Goal: Transaction & Acquisition: Subscribe to service/newsletter

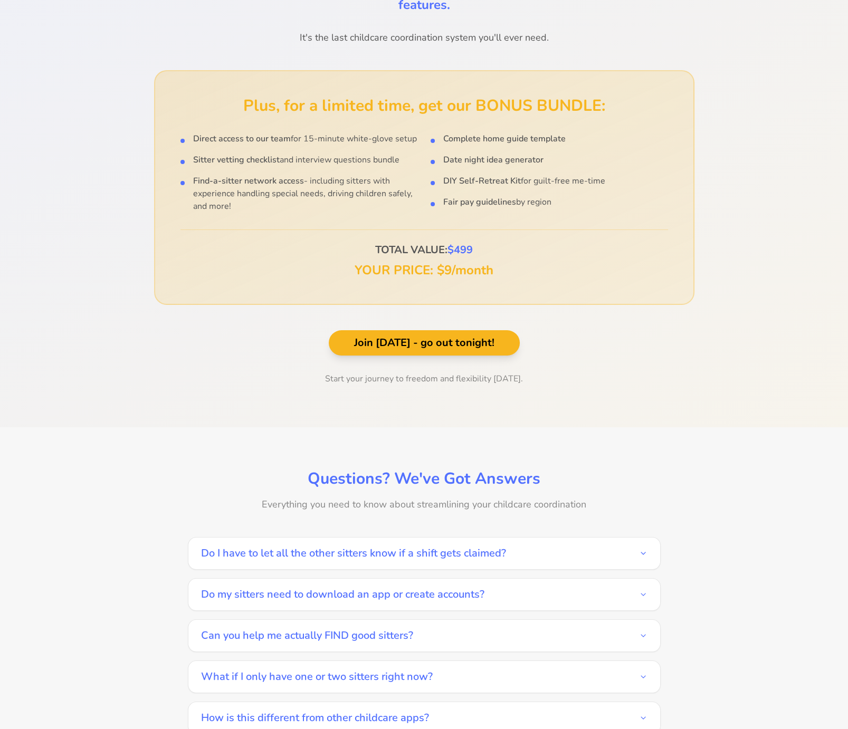
scroll to position [1318, 0]
click at [641, 552] on icon "button" at bounding box center [643, 553] width 4 height 2
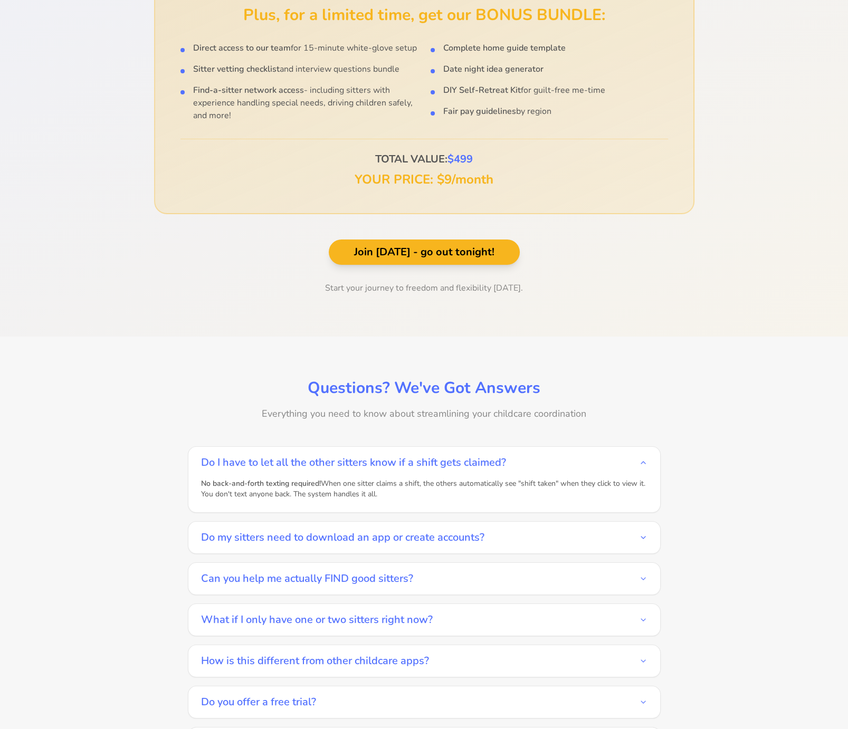
scroll to position [1409, 0]
click at [640, 533] on icon "button" at bounding box center [643, 537] width 8 height 8
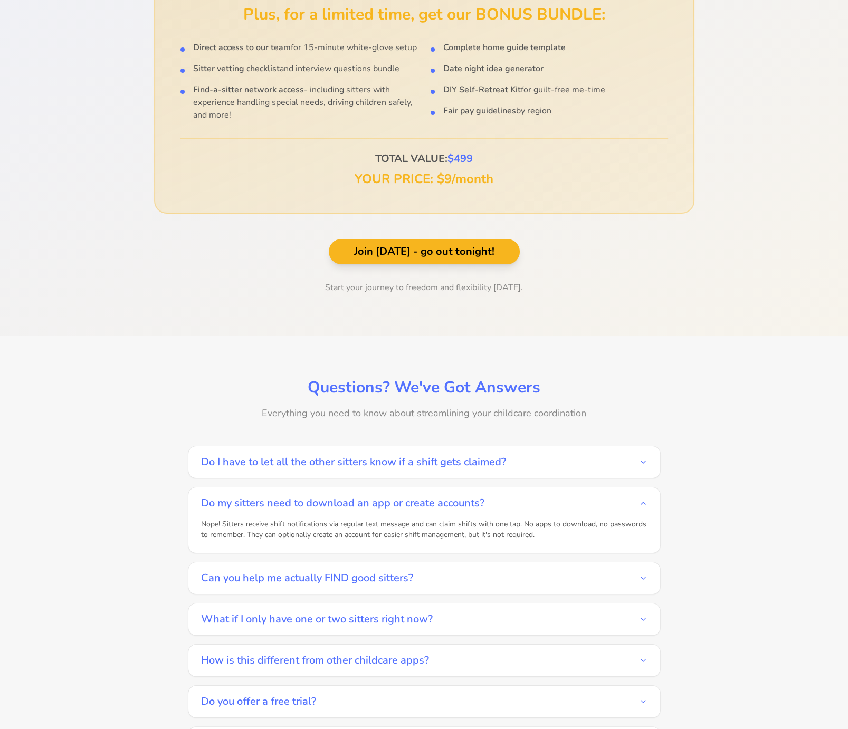
click at [635, 452] on button "Do I have to let all the other sitters know if a shift gets claimed?" at bounding box center [424, 462] width 446 height 32
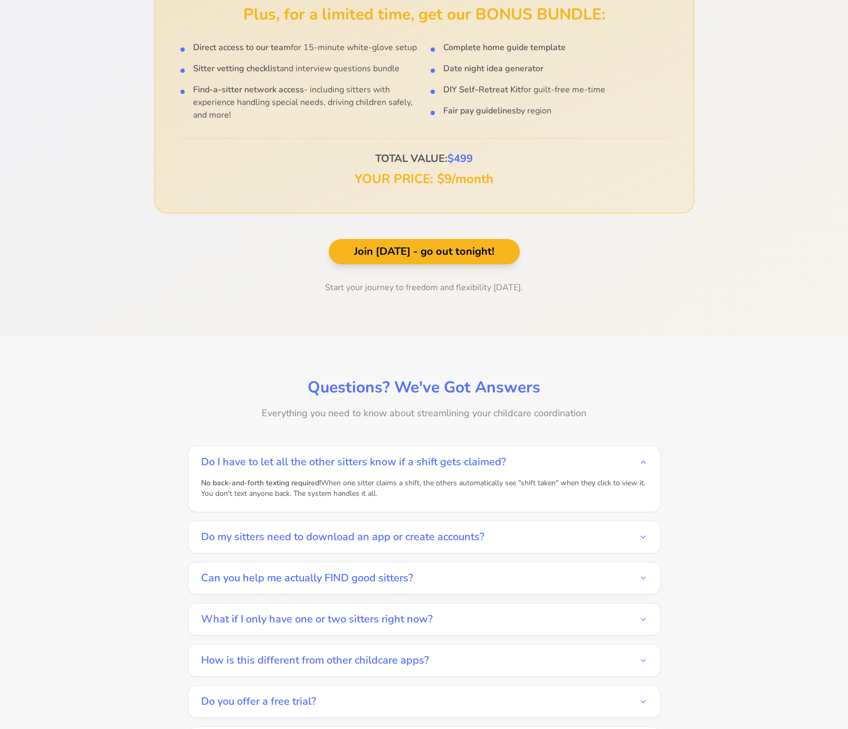
click at [645, 574] on icon "button" at bounding box center [643, 578] width 8 height 8
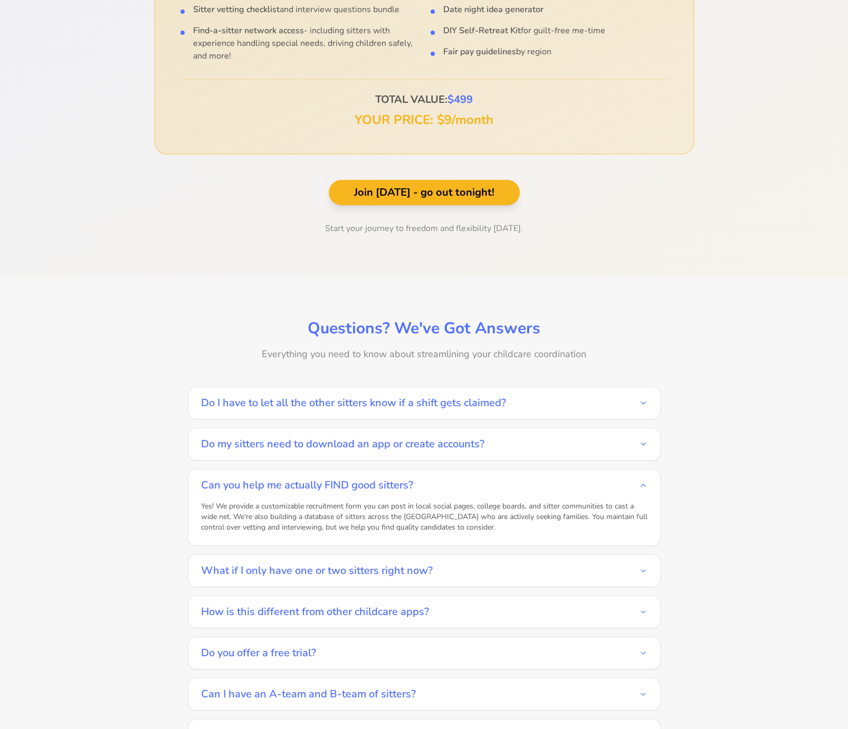
scroll to position [1469, 0]
click at [639, 566] on icon "button" at bounding box center [643, 570] width 8 height 8
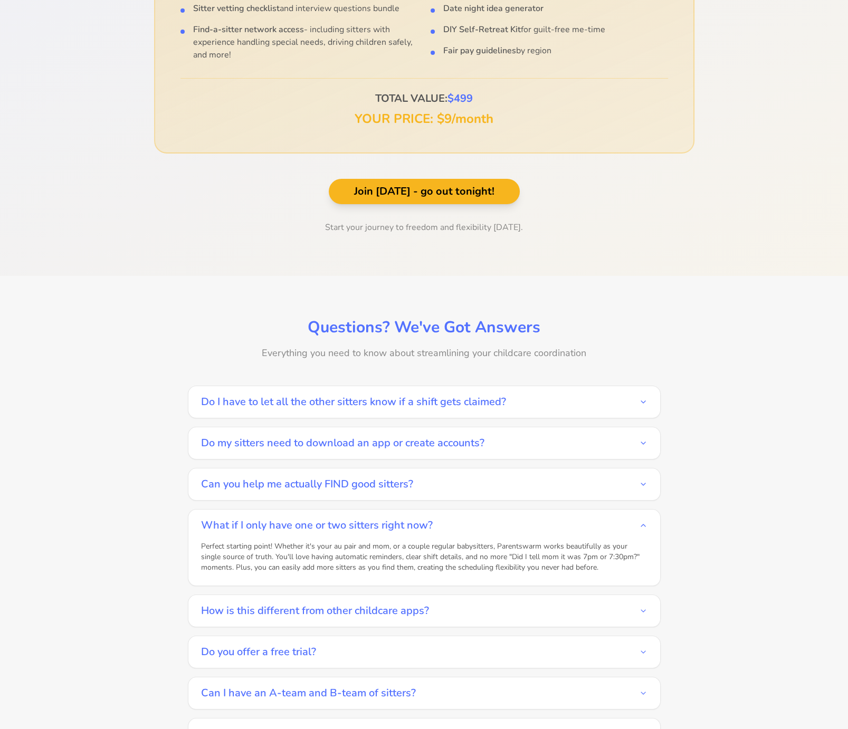
click at [719, 582] on div "Questions? We've Got Answers Everything you need to know about streamlining you…" at bounding box center [424, 578] width 739 height 520
click at [591, 595] on button "How is this different from other childcare apps?" at bounding box center [424, 611] width 446 height 32
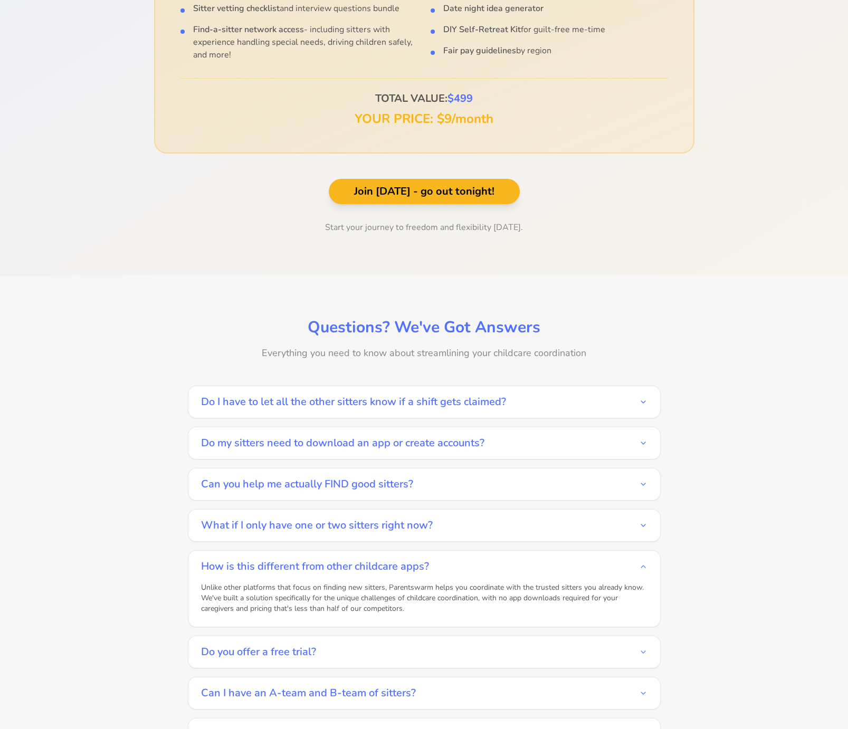
click at [100, 485] on div "Questions? We've Got Answers Everything you need to know about streamlining you…" at bounding box center [424, 578] width 739 height 520
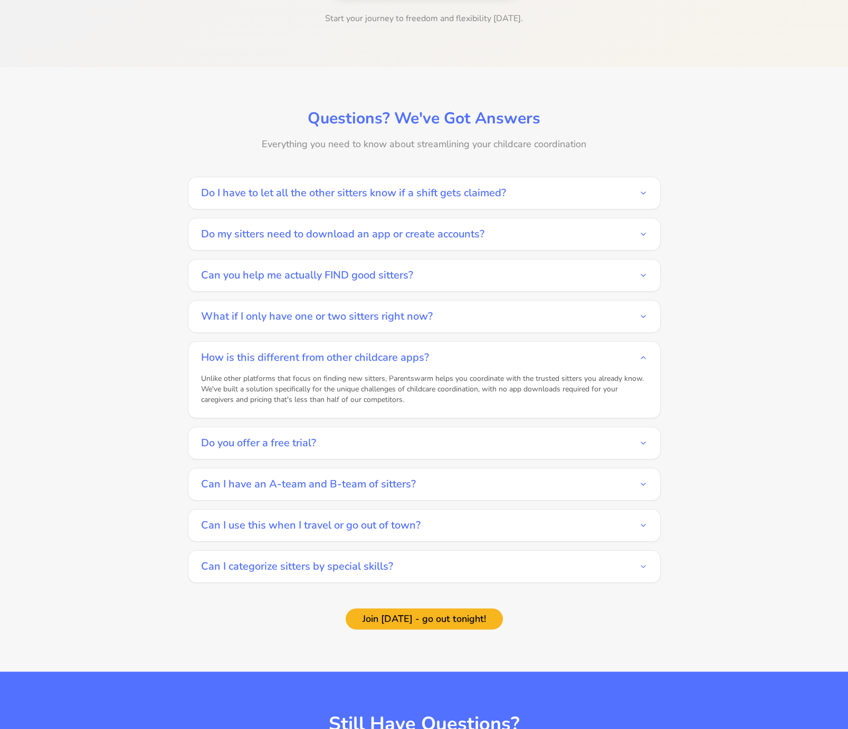
scroll to position [1683, 0]
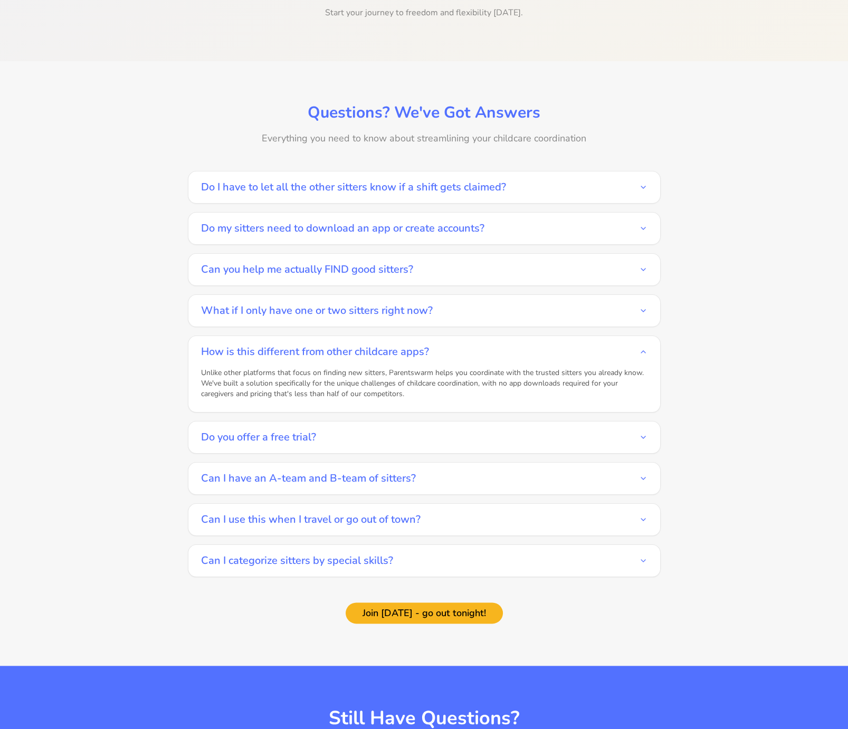
click at [645, 422] on button "Do you offer a free trial?" at bounding box center [424, 438] width 446 height 32
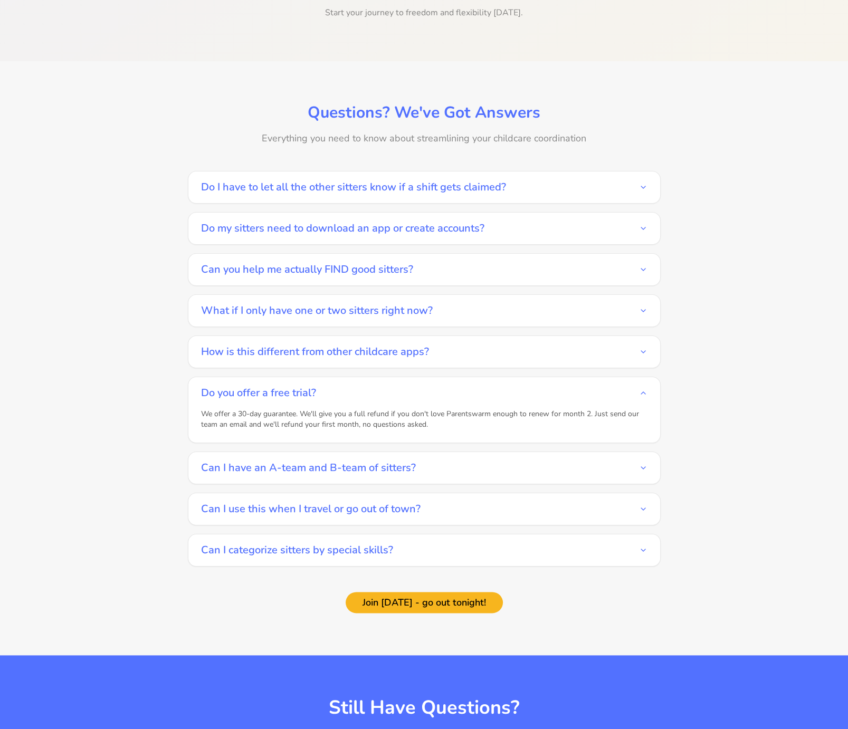
click at [645, 417] on div "We offer a 30-day guarantee. We'll give you a full refund if you don't love Par…" at bounding box center [424, 426] width 446 height 34
click at [639, 464] on icon "button" at bounding box center [643, 468] width 8 height 8
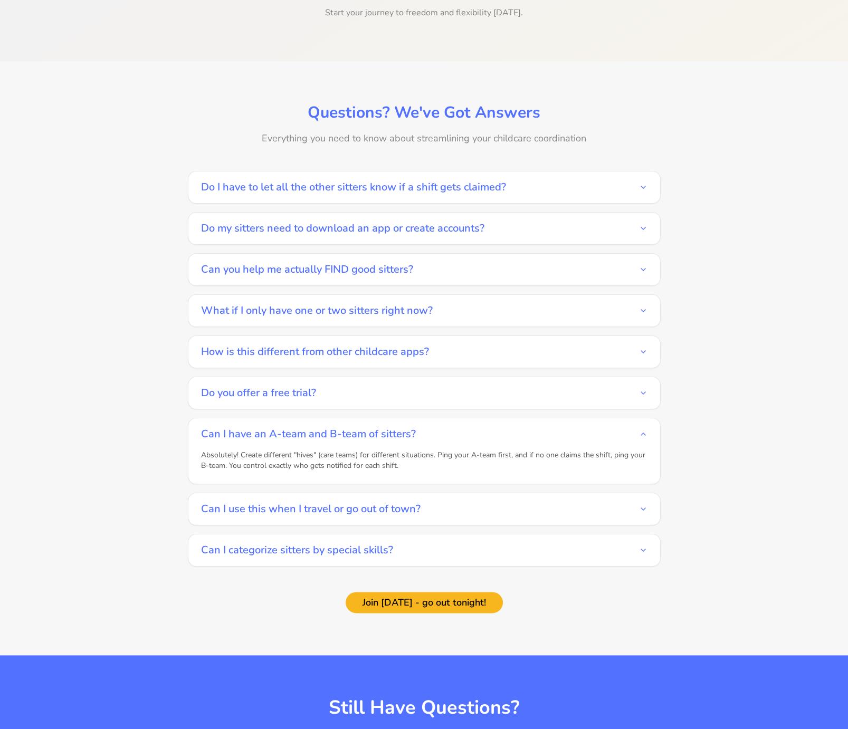
click at [642, 505] on icon "button" at bounding box center [643, 509] width 8 height 8
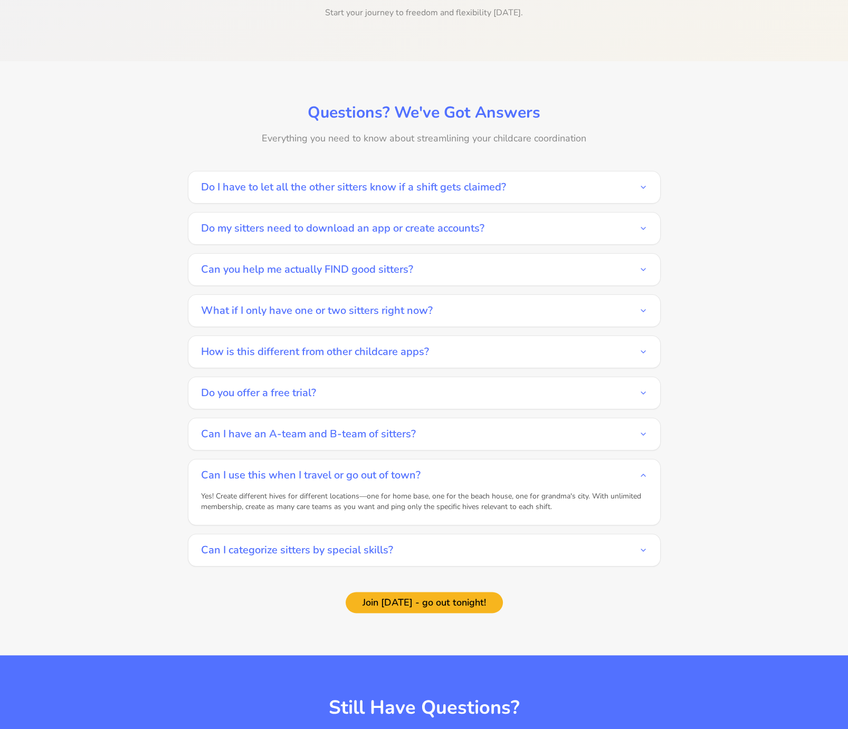
click at [716, 485] on div "Questions? We've Got Answers Everything you need to know about streamlining you…" at bounding box center [424, 358] width 739 height 510
click at [640, 546] on icon "button" at bounding box center [643, 550] width 8 height 8
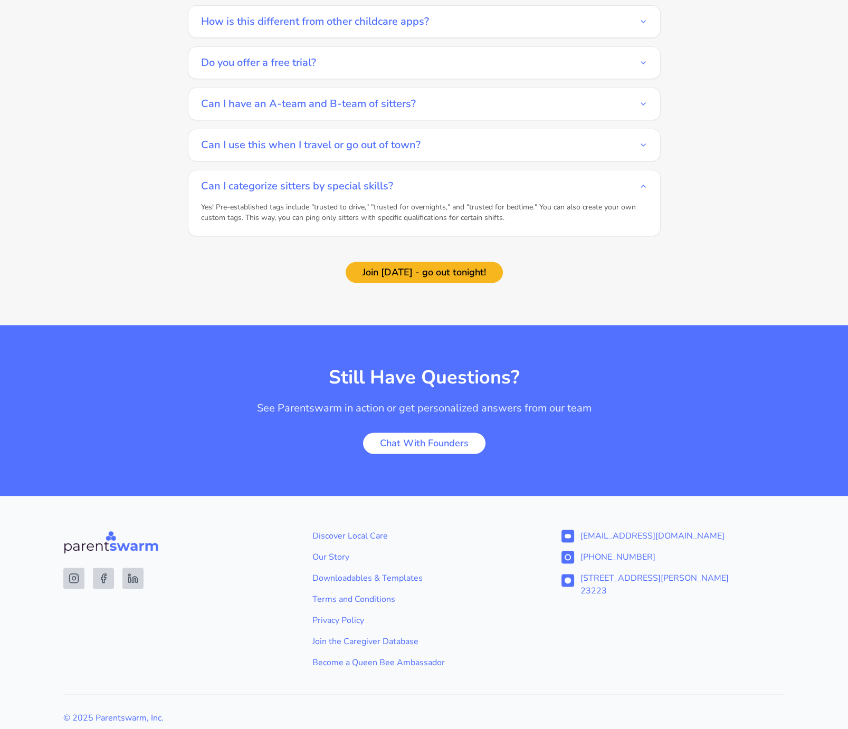
scroll to position [2029, 0]
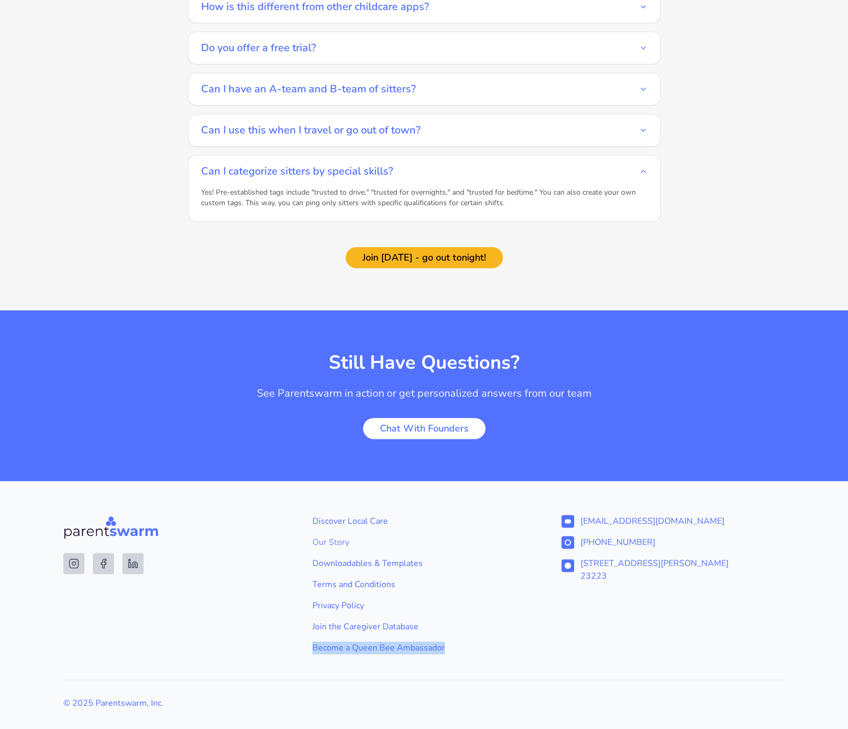
click at [342, 536] on link "Our Story" at bounding box center [424, 542] width 224 height 13
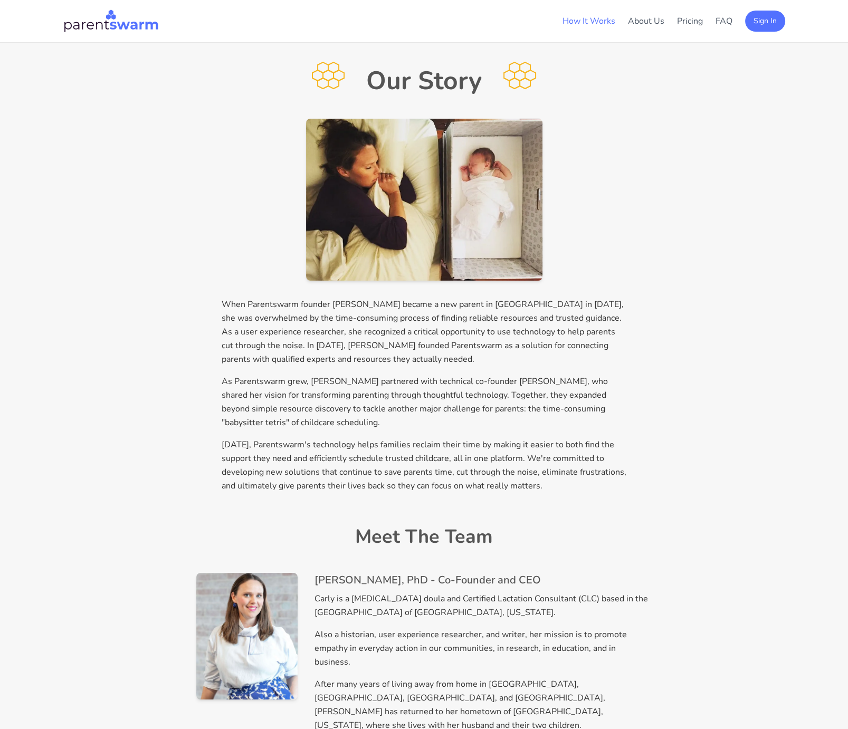
click at [602, 22] on link "How It Works" at bounding box center [588, 21] width 53 height 12
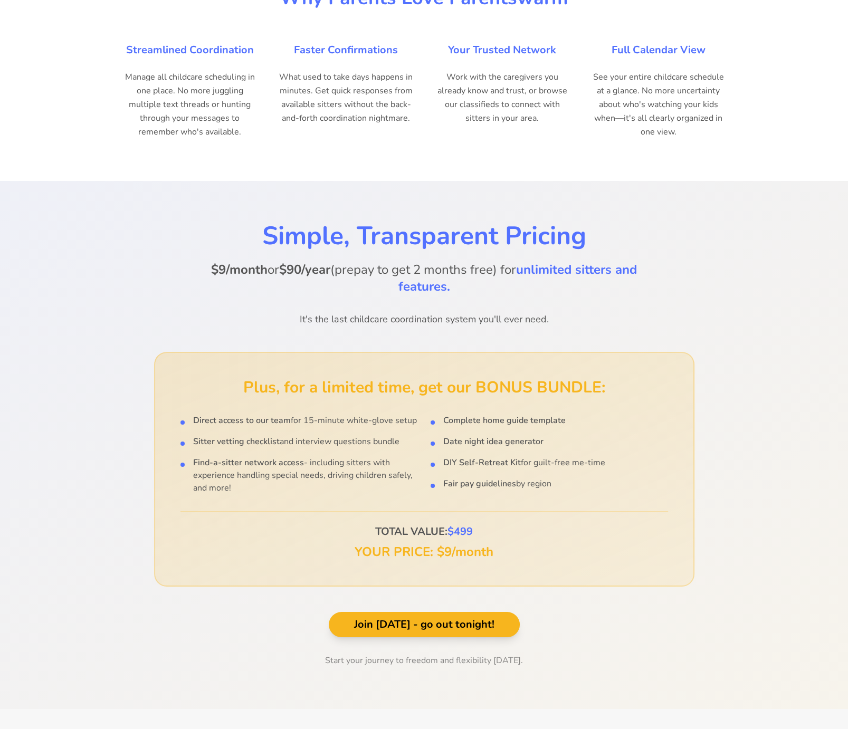
scroll to position [1042, 0]
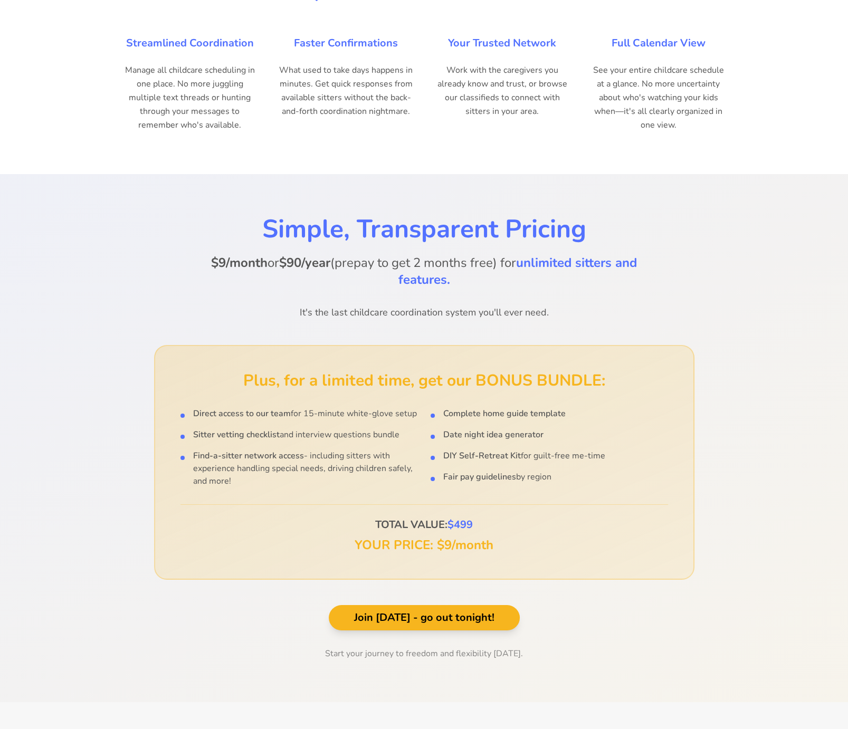
drag, startPoint x: 273, startPoint y: 396, endPoint x: 333, endPoint y: 443, distance: 75.6
click at [327, 463] on div "Direct access to our team for 15-minute white-glove setup Sitter vetting checkl…" at bounding box center [298, 447] width 237 height 80
click at [335, 449] on p "Find-a-sitter network access - including sitters with experience handling speci…" at bounding box center [305, 468] width 225 height 38
click at [303, 472] on p "Find-a-sitter network access - including sitters with experience handling speci…" at bounding box center [305, 468] width 225 height 38
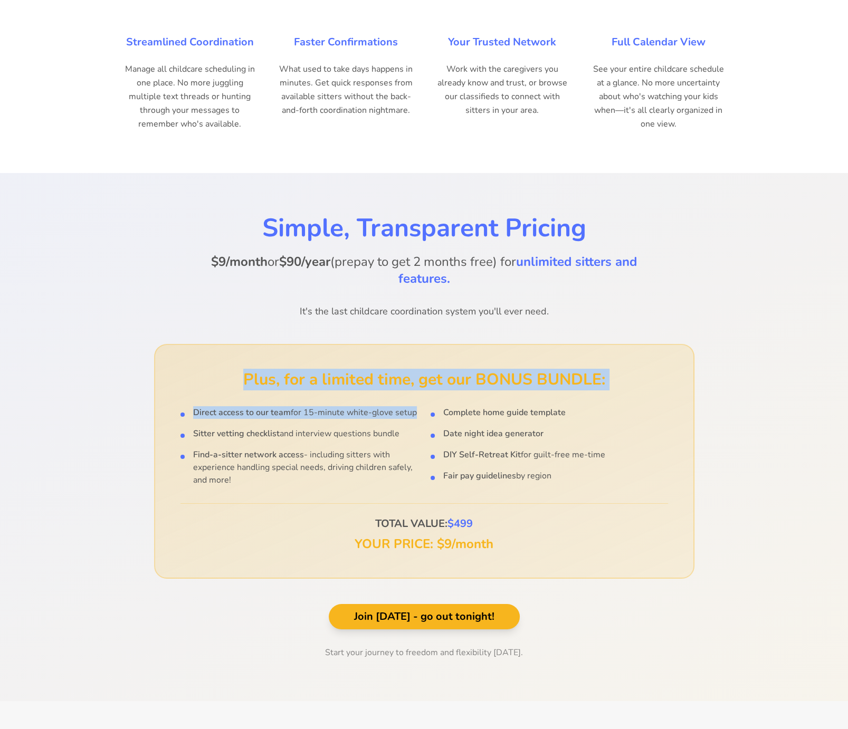
click at [85, 424] on section "Simple, Transparent Pricing $9/month or $90/year (prepay to get 2 months free) …" at bounding box center [424, 437] width 848 height 528
click at [84, 427] on div "Simple, Transparent Pricing $9/month or $90/year (prepay to get 2 months free) …" at bounding box center [424, 437] width 739 height 444
click at [93, 367] on div "Simple, Transparent Pricing $9/month or $90/year (prepay to get 2 months free) …" at bounding box center [424, 437] width 739 height 444
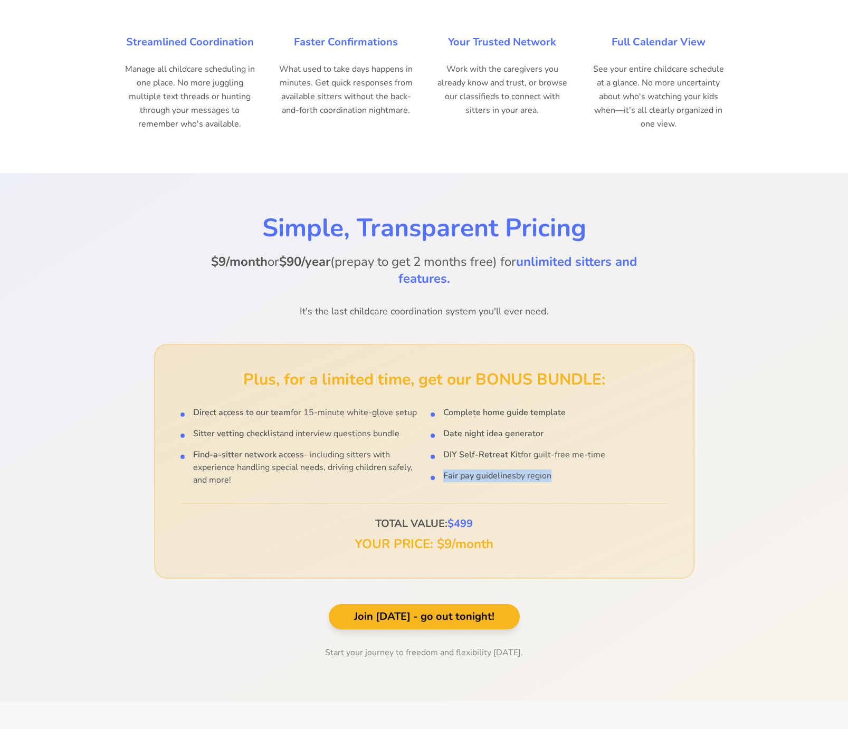
drag, startPoint x: 437, startPoint y: 464, endPoint x: 543, endPoint y: 449, distance: 107.6
click at [543, 449] on div "Complete home guide template Date night idea generator DIY Self-Retreat Kit for…" at bounding box center [549, 446] width 237 height 80
click at [544, 470] on p "Fair pay guidelines by region" at bounding box center [497, 476] width 108 height 13
click at [254, 142] on section "Why Parents Love Parentswarm Streamlined Coordination Manage all childcare sche…" at bounding box center [424, 54] width 848 height 235
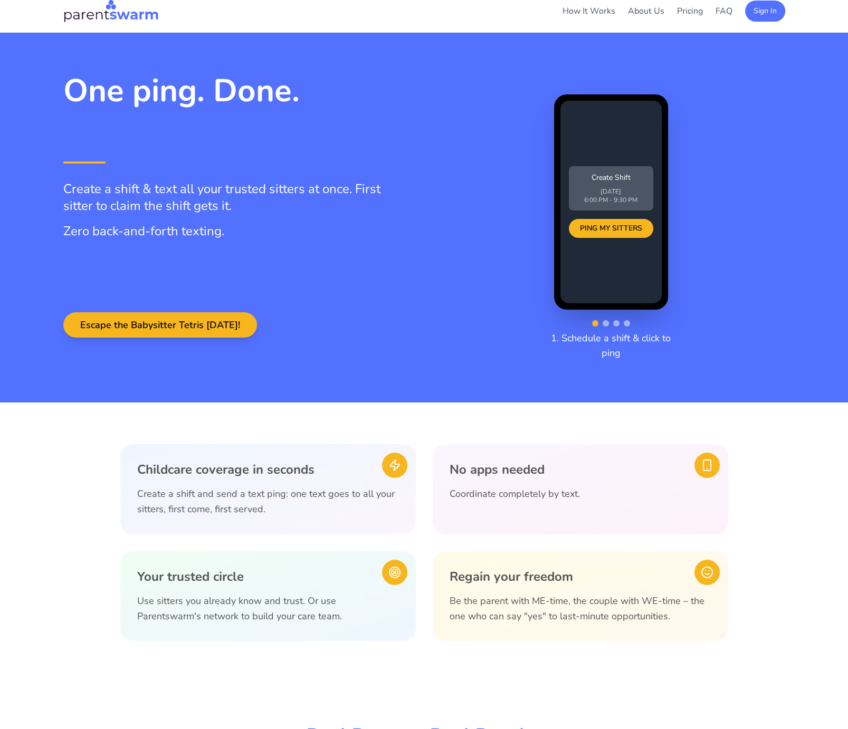
scroll to position [0, 0]
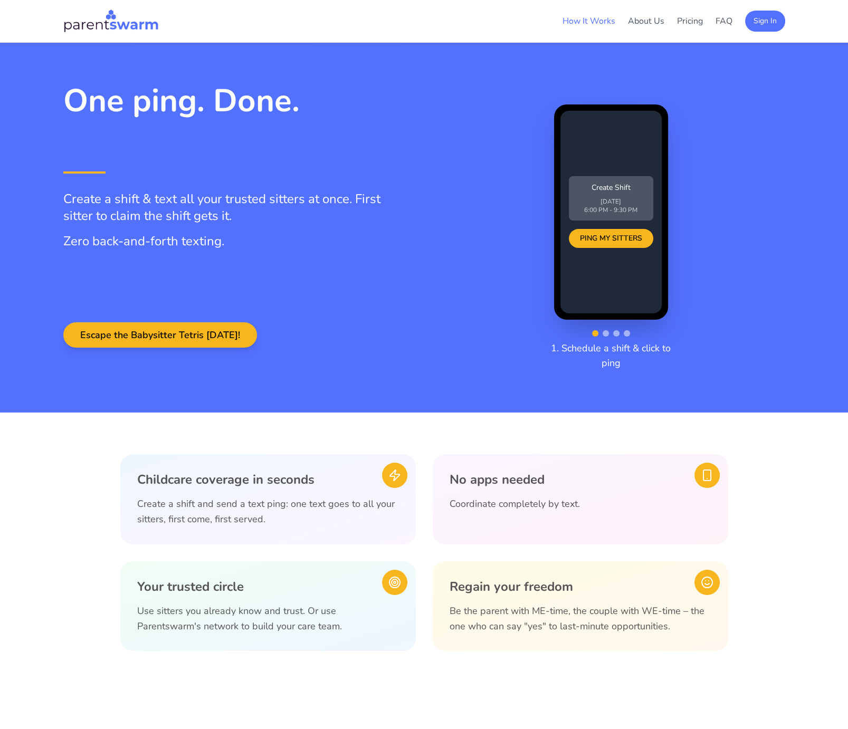
click at [580, 24] on link "How It Works" at bounding box center [588, 21] width 53 height 12
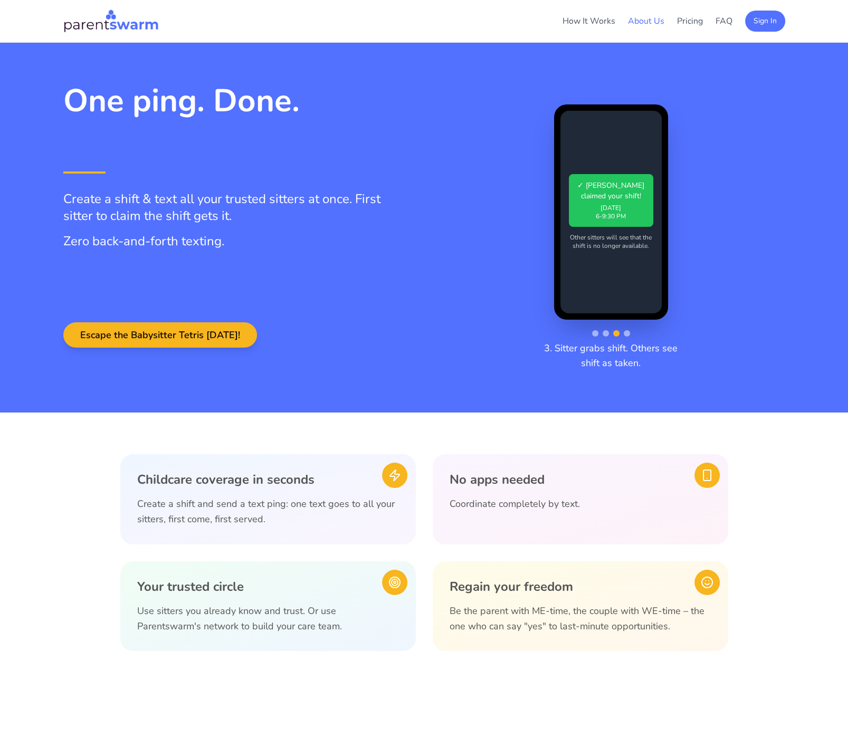
click at [658, 20] on link "About Us" at bounding box center [646, 21] width 36 height 12
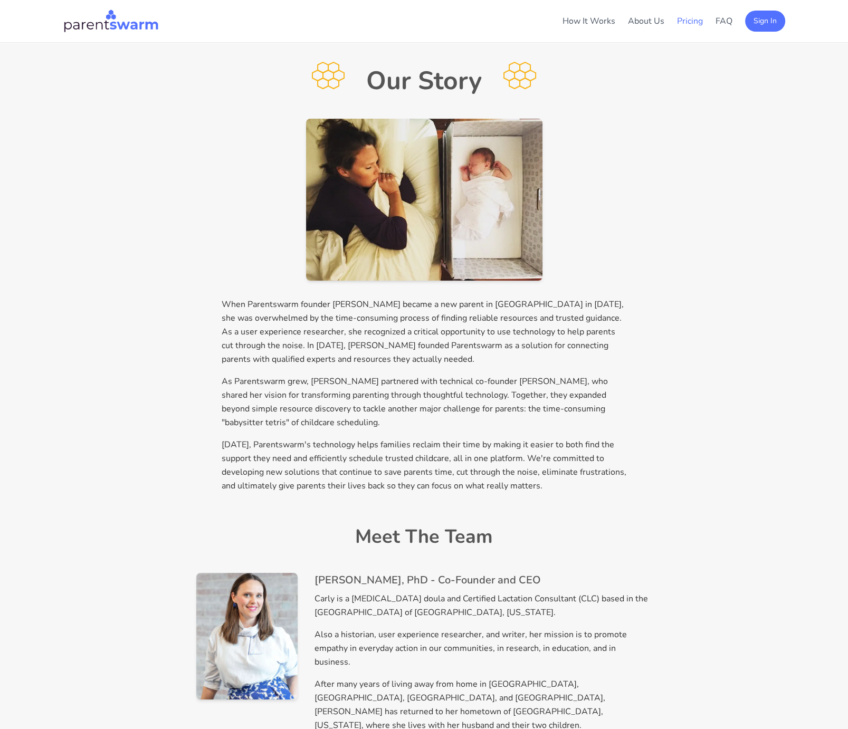
click at [687, 22] on link "Pricing" at bounding box center [690, 21] width 26 height 12
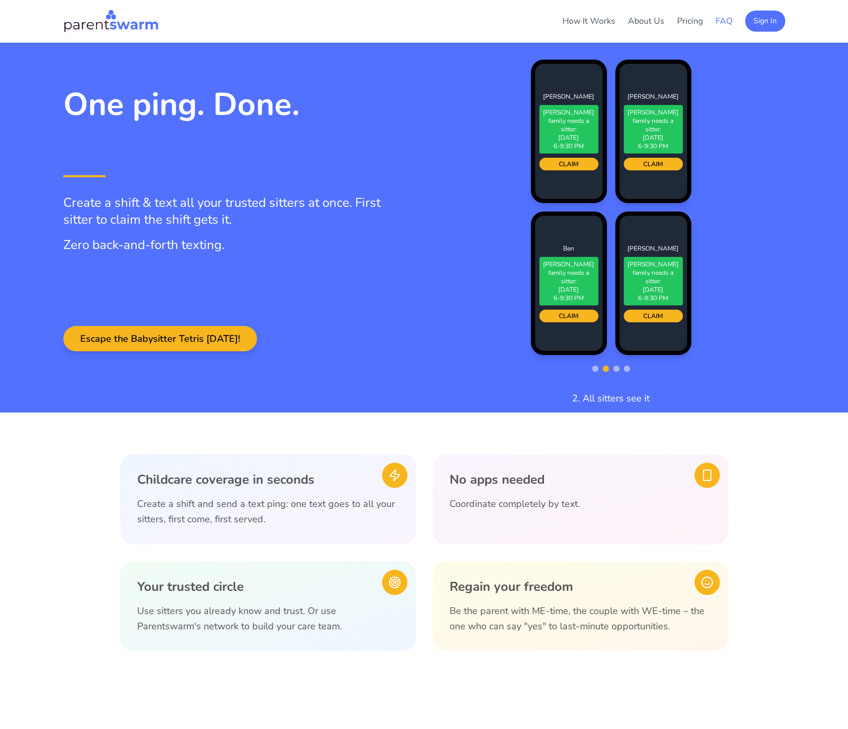
click at [722, 17] on link "FAQ" at bounding box center [723, 21] width 17 height 12
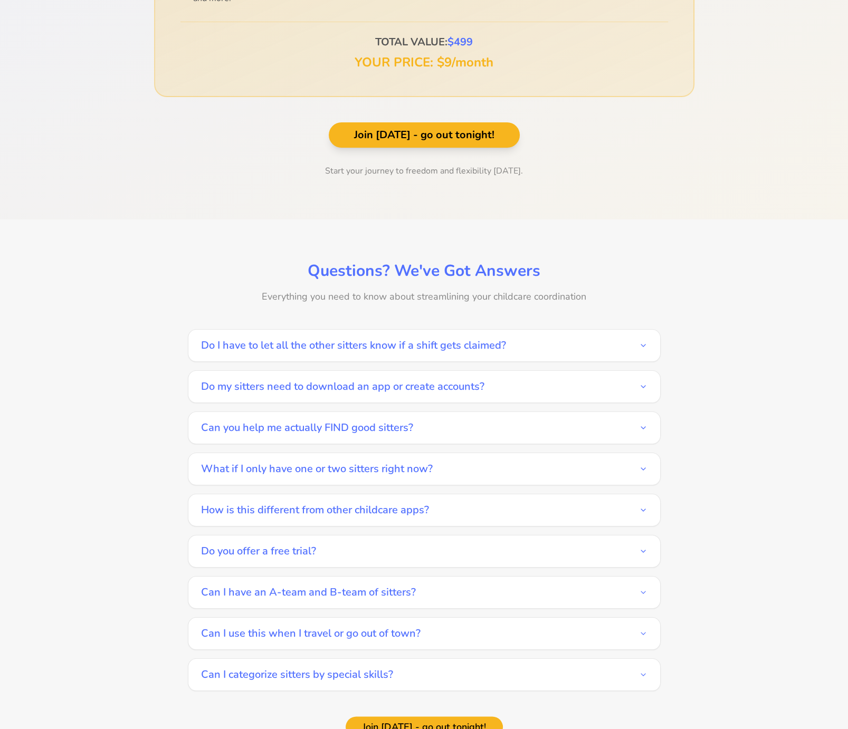
scroll to position [1519, 0]
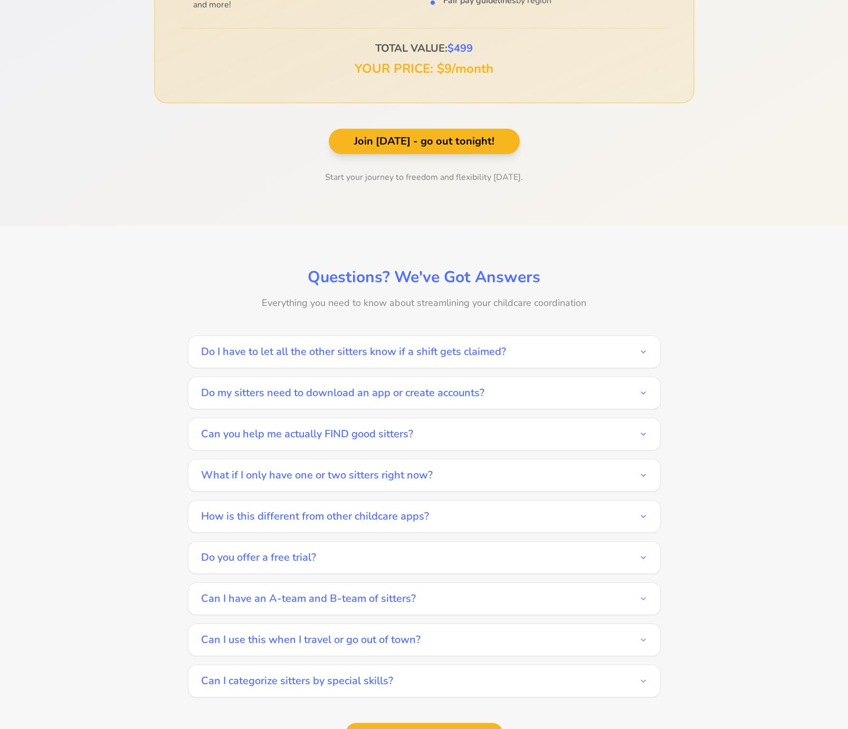
click at [139, 313] on div "Questions? We've Got Answers Everything you need to know about streamlining you…" at bounding box center [424, 506] width 739 height 476
click at [784, 437] on div "Questions? We've Got Answers Everything you need to know about streamlining you…" at bounding box center [424, 505] width 739 height 476
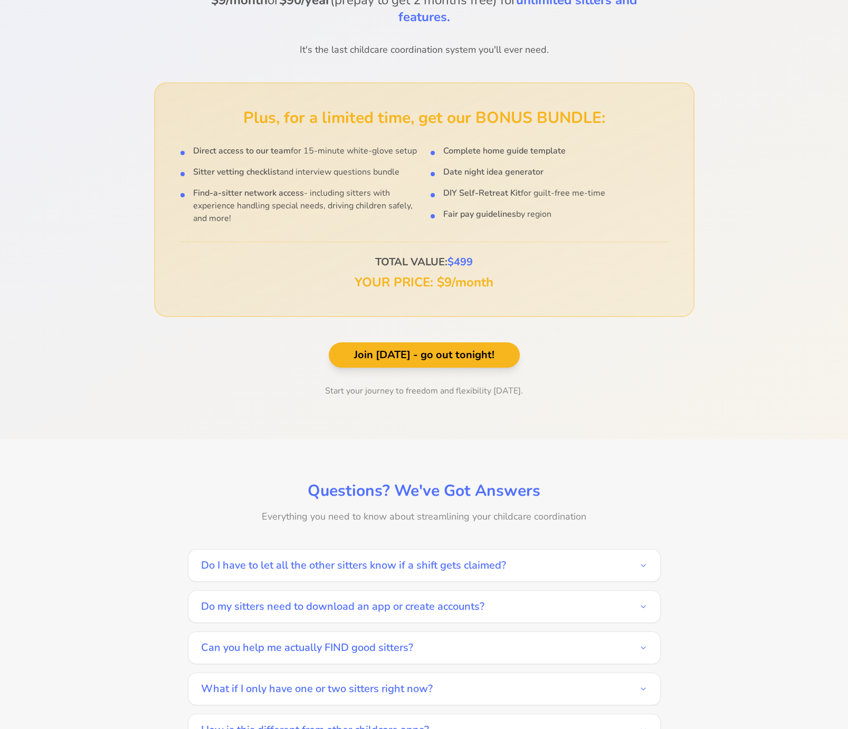
scroll to position [1213, 0]
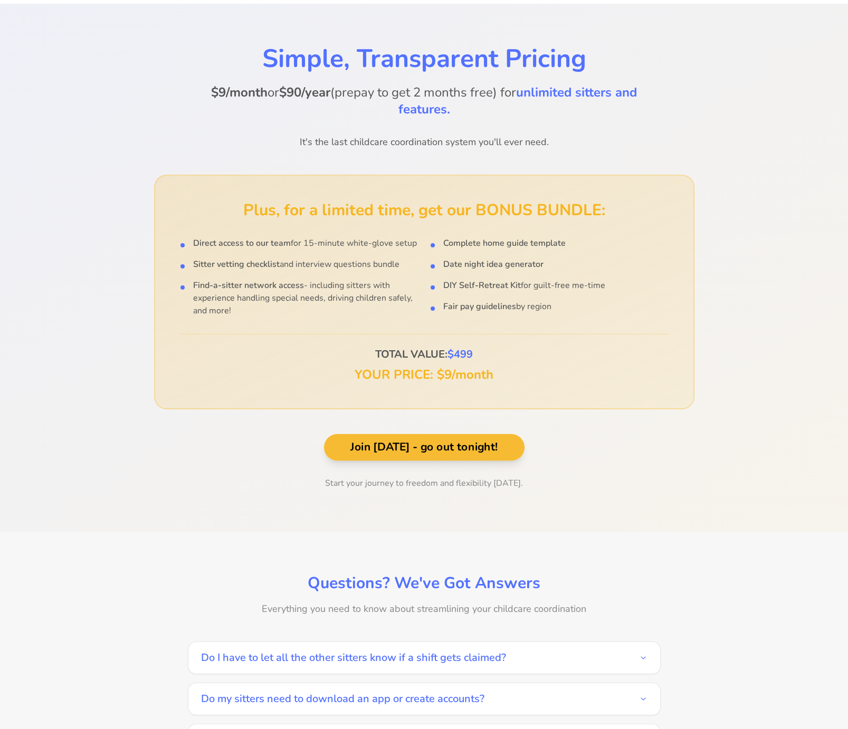
click at [452, 438] on button "Join [DATE] - go out tonight!" at bounding box center [423, 447] width 200 height 26
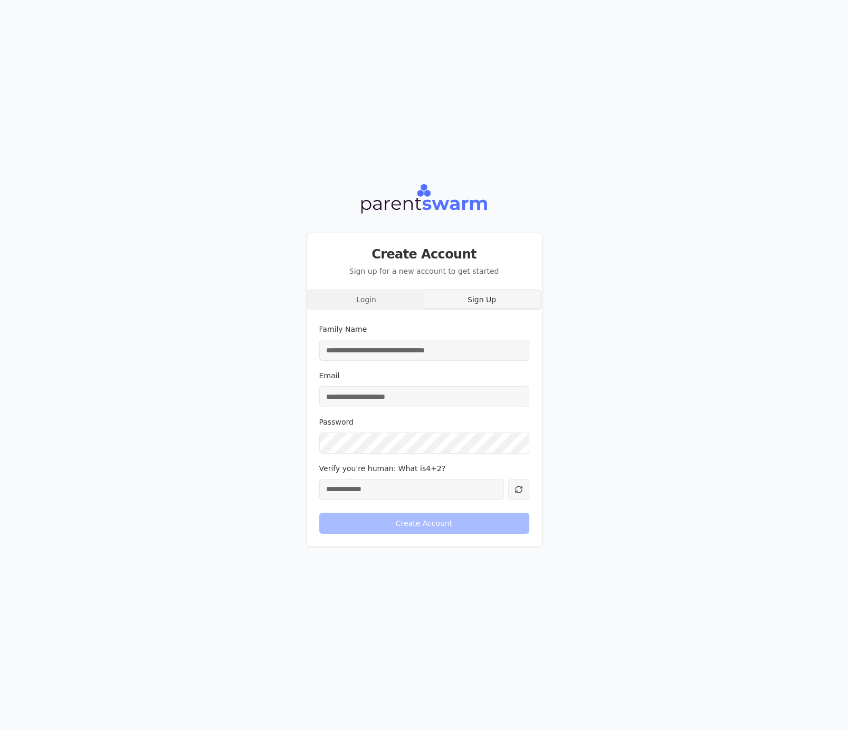
click at [477, 302] on button "Sign Up" at bounding box center [482, 299] width 116 height 17
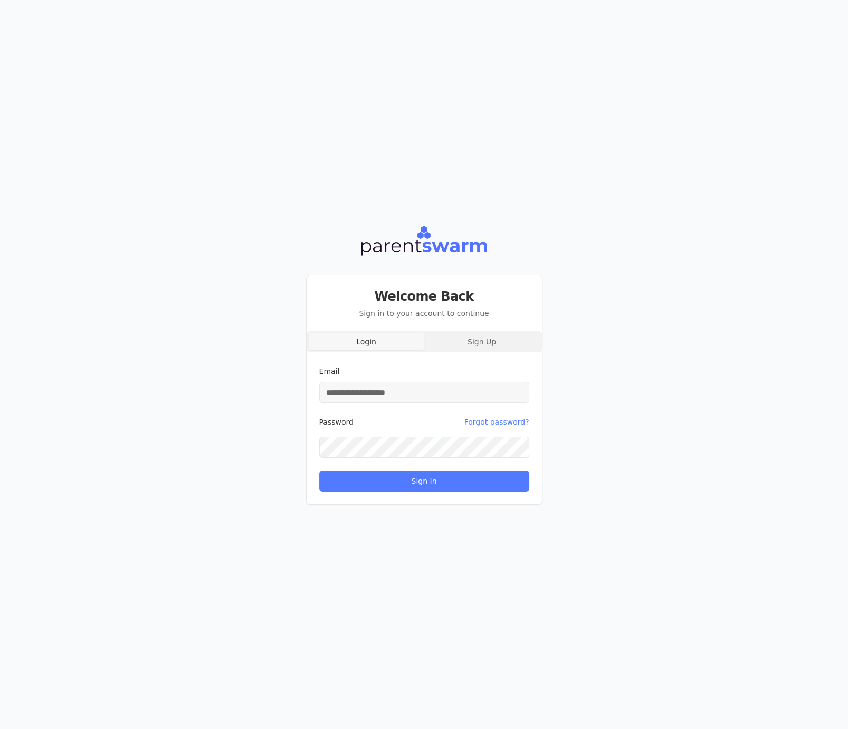
click at [369, 297] on div "Welcome Back Sign in to your account to continue Login Sign Up Email Password F…" at bounding box center [424, 390] width 236 height 230
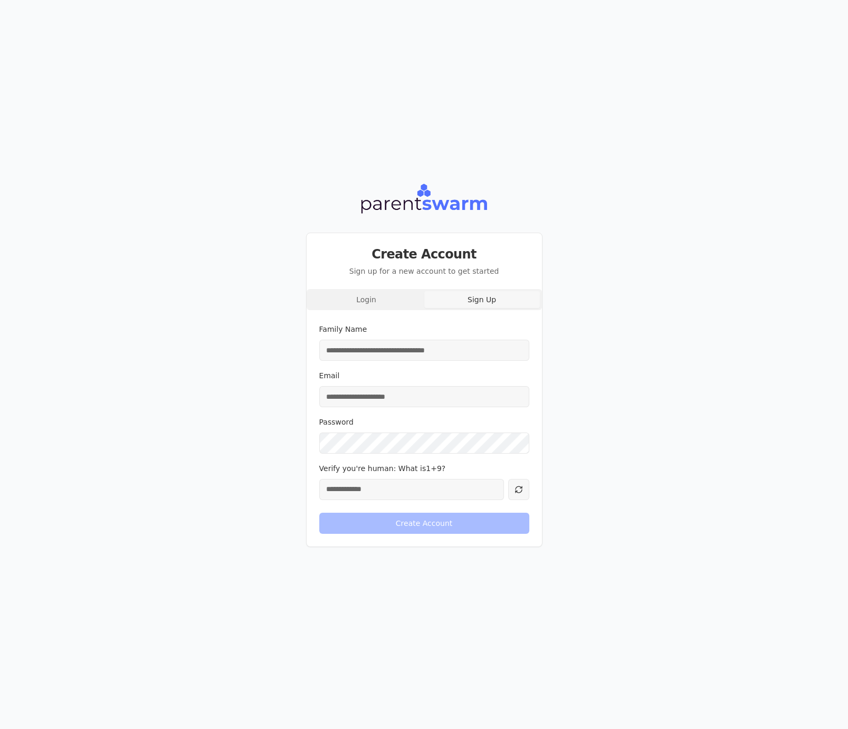
click at [481, 343] on div "Login Sign Up Family Name Email Password Verify you're human: What is 1 + 9 ? C…" at bounding box center [424, 417] width 235 height 257
